Goal: Task Accomplishment & Management: Use online tool/utility

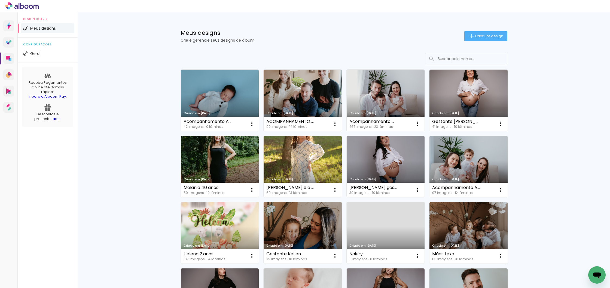
click at [309, 102] on link "Criado em [DATE]" at bounding box center [302, 101] width 78 height 62
